Goal: Information Seeking & Learning: Learn about a topic

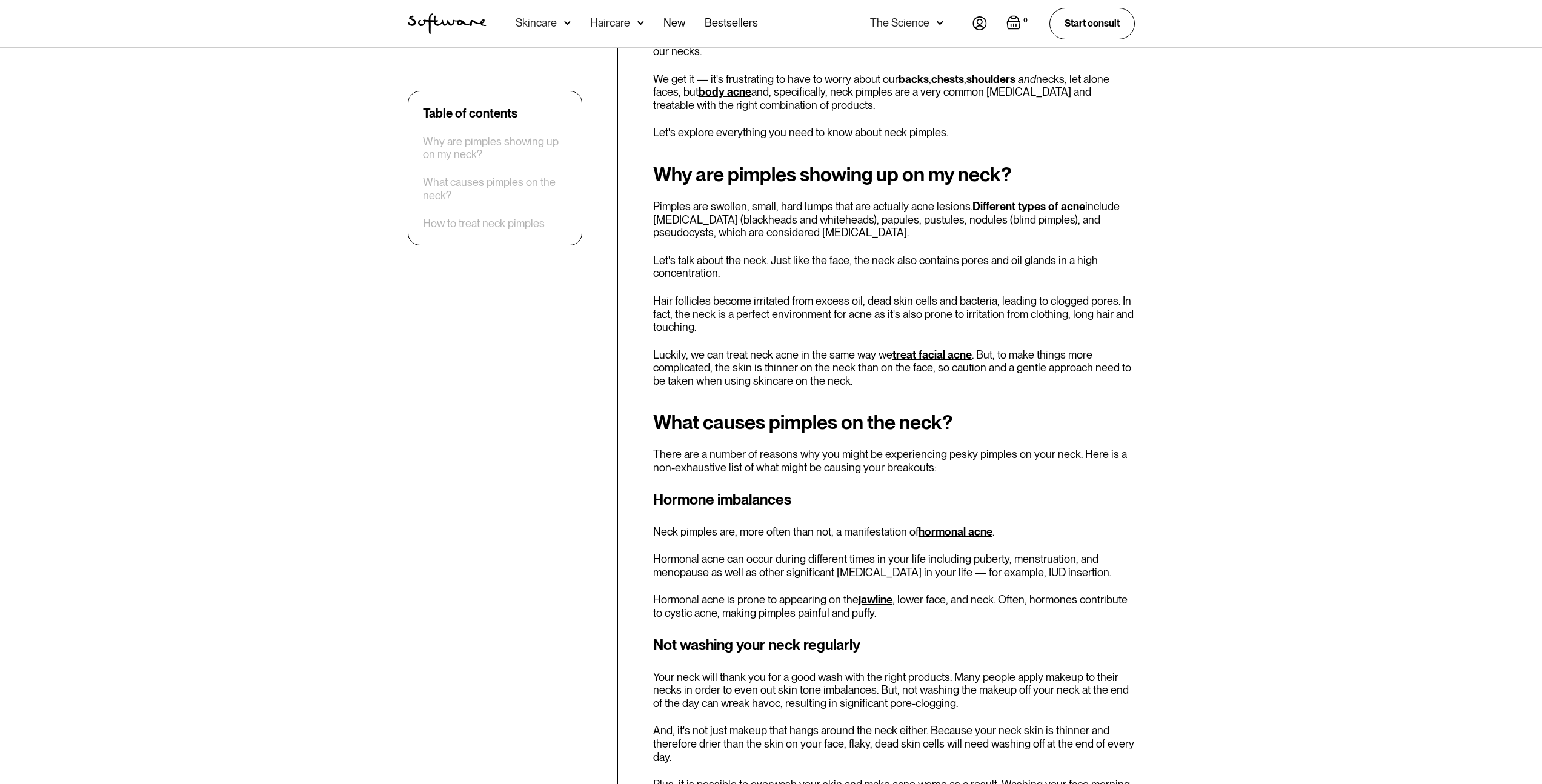
scroll to position [500, 0]
drag, startPoint x: 1023, startPoint y: 308, endPoint x: 997, endPoint y: 315, distance: 26.9
click at [1016, 312] on p "Hair follicles become irritated from excess oil, dead skin cells and bacteria, …" at bounding box center [894, 316] width 481 height 40
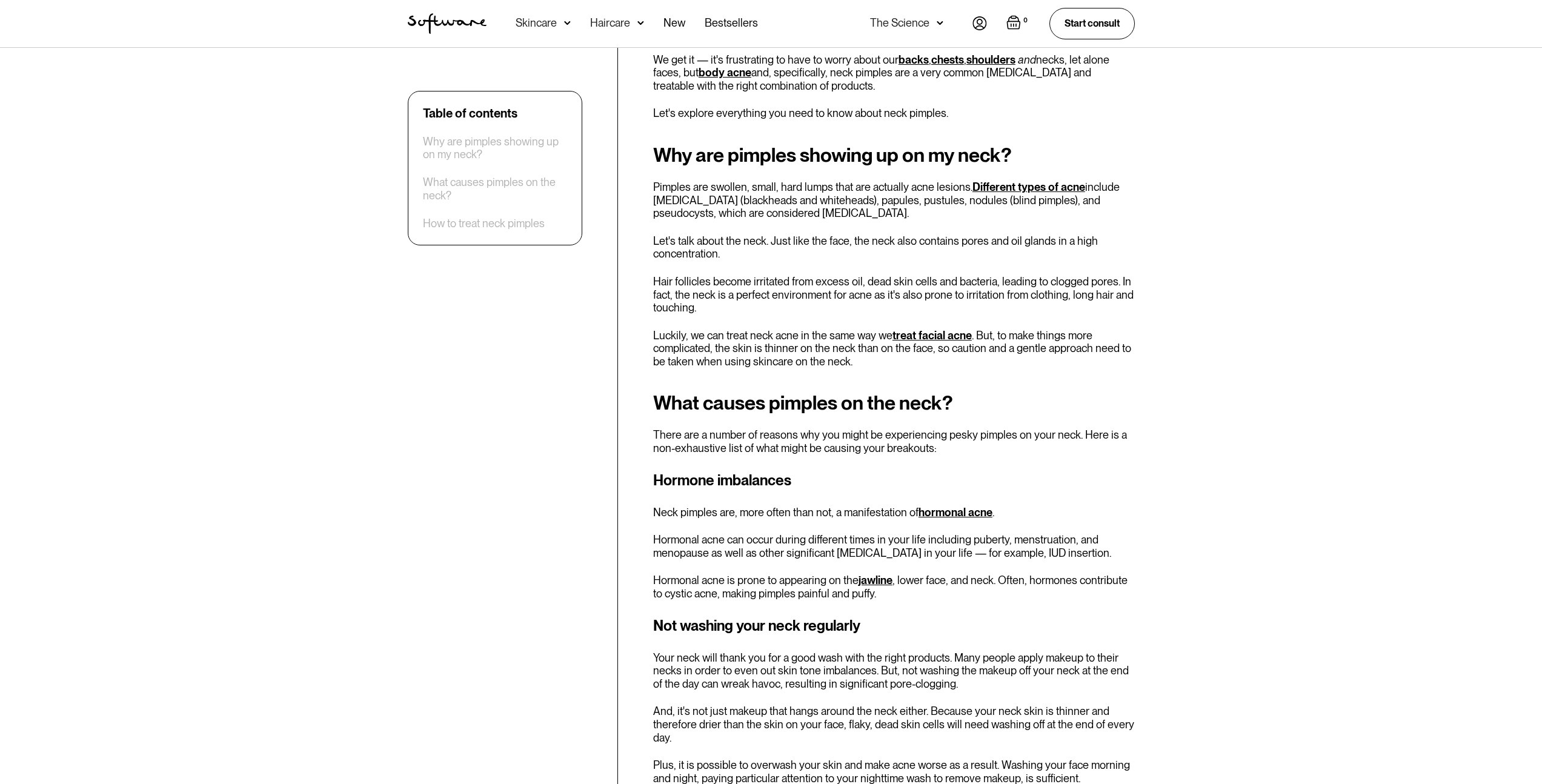
scroll to position [522, 0]
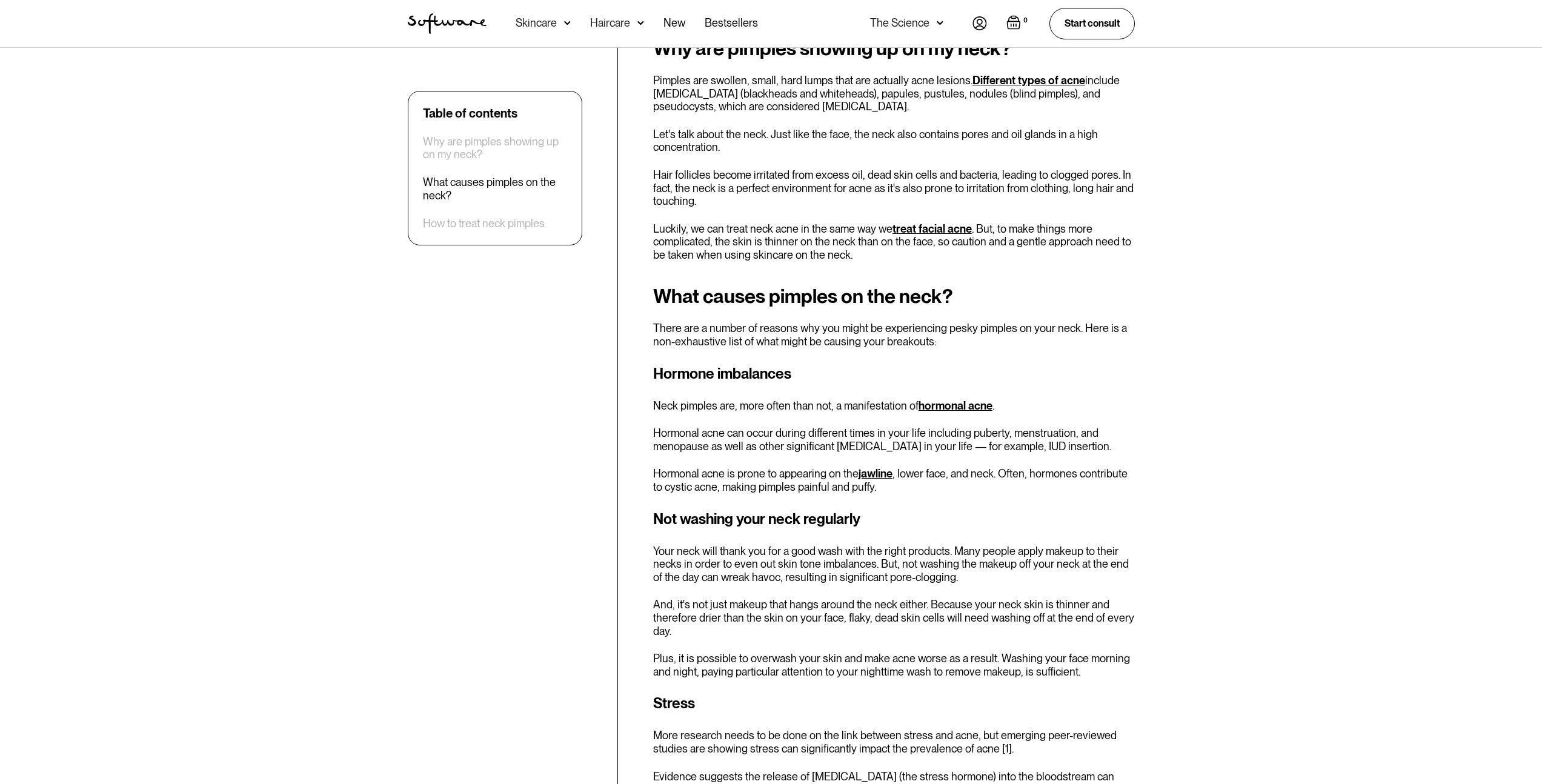
scroll to position [766, 0]
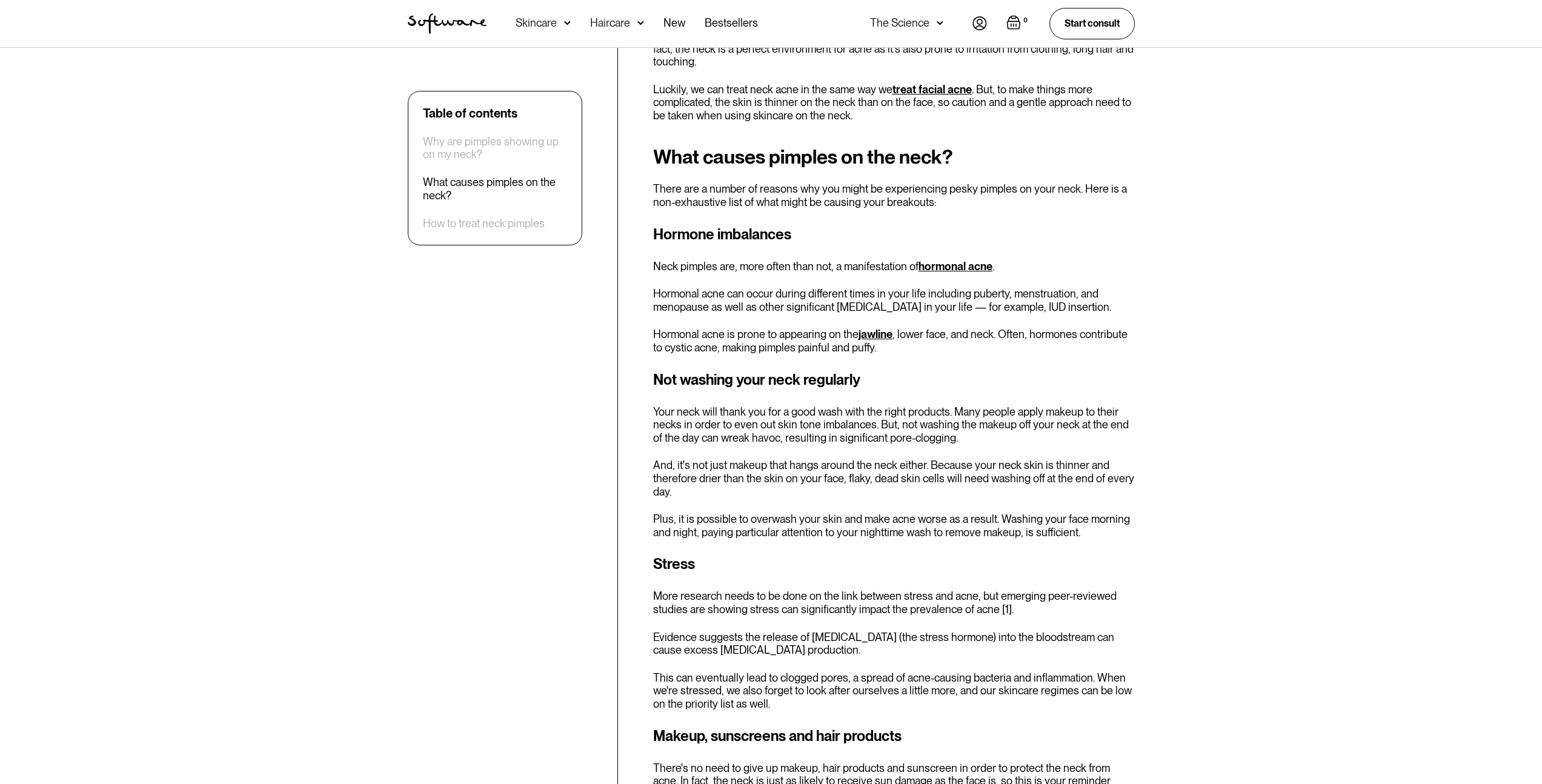
click at [945, 454] on div "Not washing your neck regularly Your neck will thank you for a good wash with t…" at bounding box center [894, 454] width 481 height 170
click at [999, 437] on p "Your neck will thank you for a good wash with the right products. Many people a…" at bounding box center [894, 425] width 481 height 40
click at [1031, 445] on div "Not washing your neck regularly Your neck will thank you for a good wash with t…" at bounding box center [894, 454] width 481 height 170
click at [977, 443] on p "Your neck will thank you for a good wash with the right products. Many people a…" at bounding box center [894, 425] width 481 height 40
click at [1010, 447] on div "Not washing your neck regularly Your neck will thank you for a good wash with t…" at bounding box center [894, 454] width 481 height 170
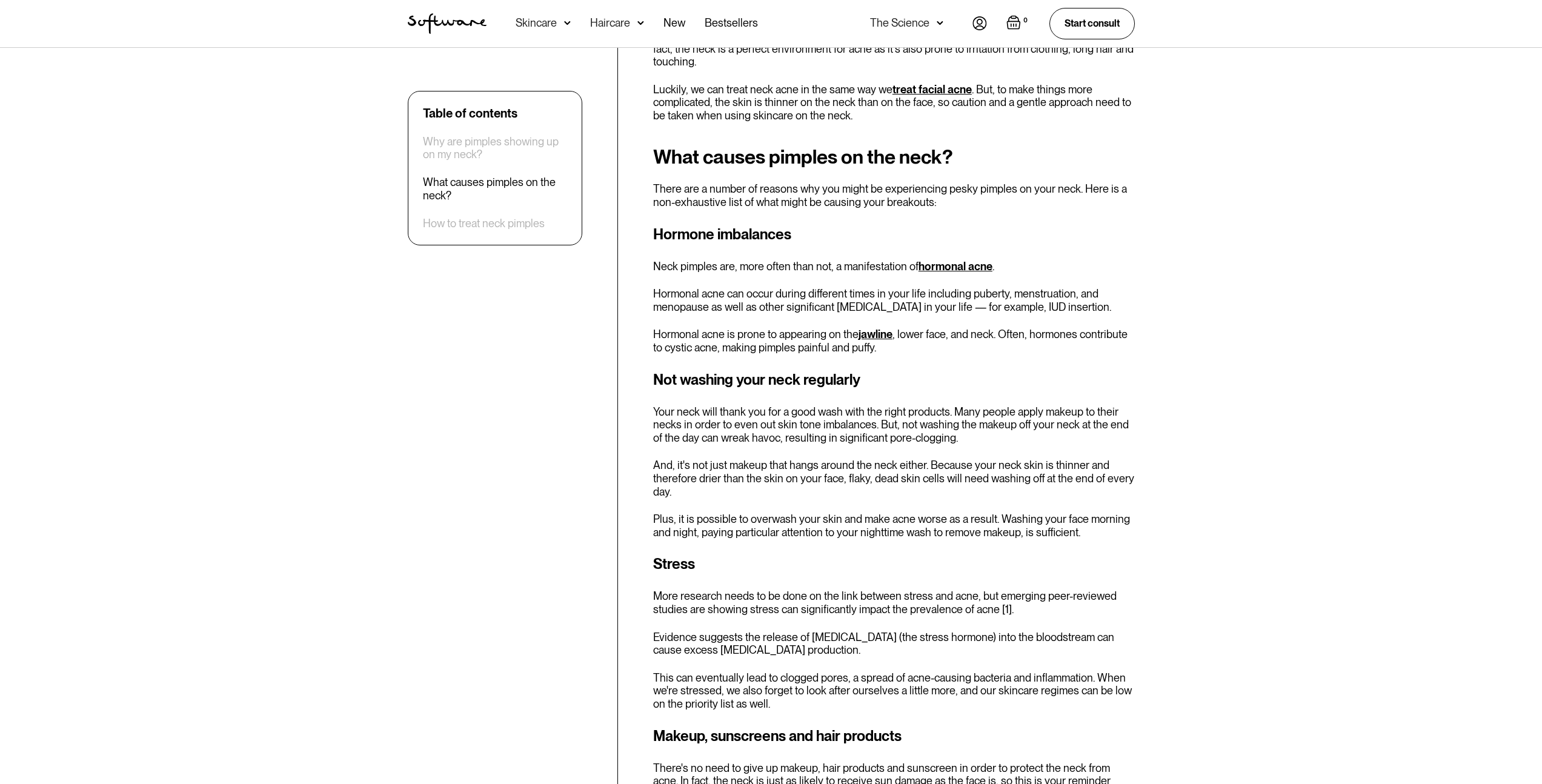
click at [1010, 447] on div "Not washing your neck regularly Your neck will thank you for a good wash with t…" at bounding box center [894, 454] width 481 height 170
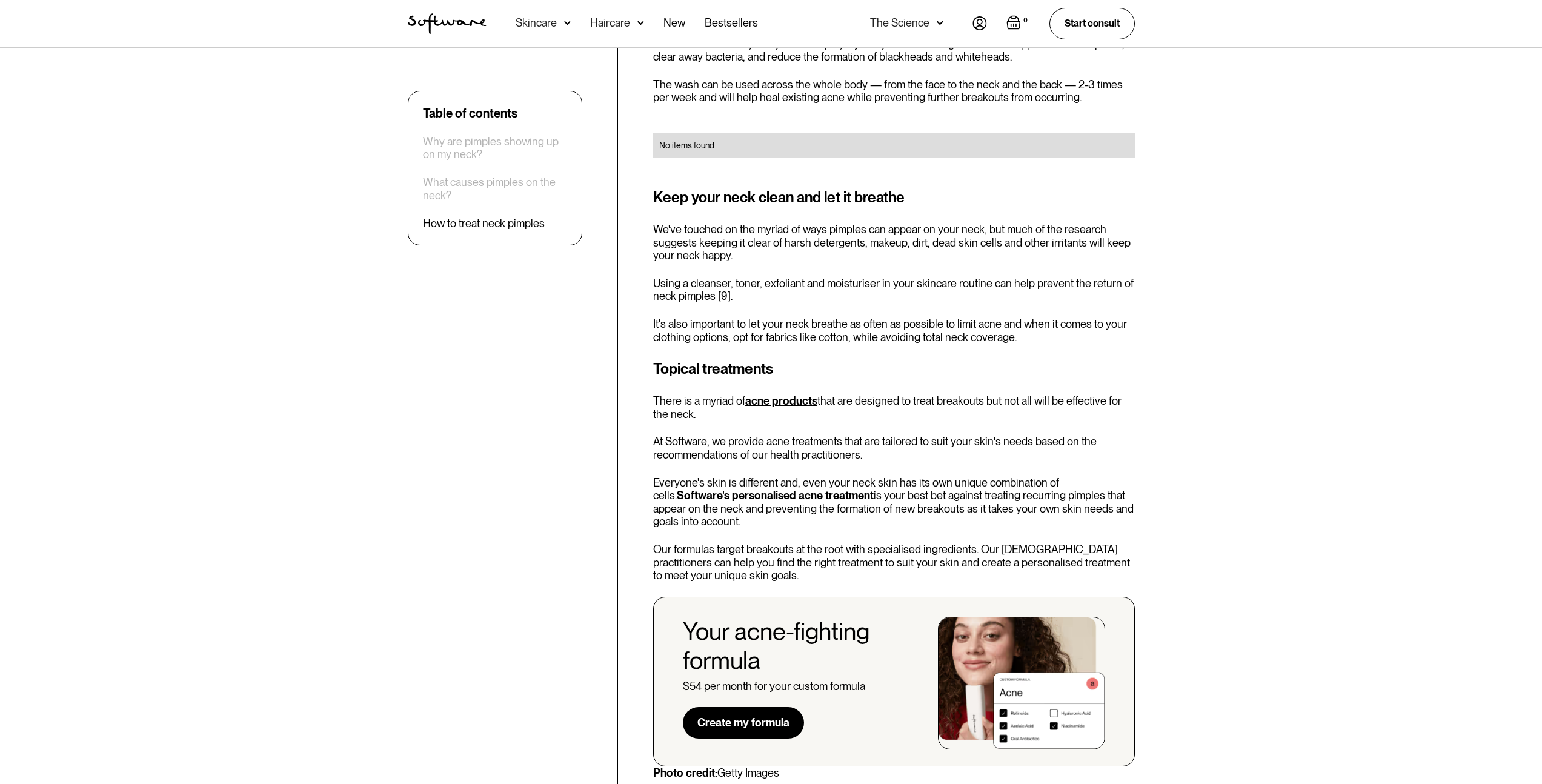
scroll to position [3220, 0]
